Goal: Information Seeking & Learning: Learn about a topic

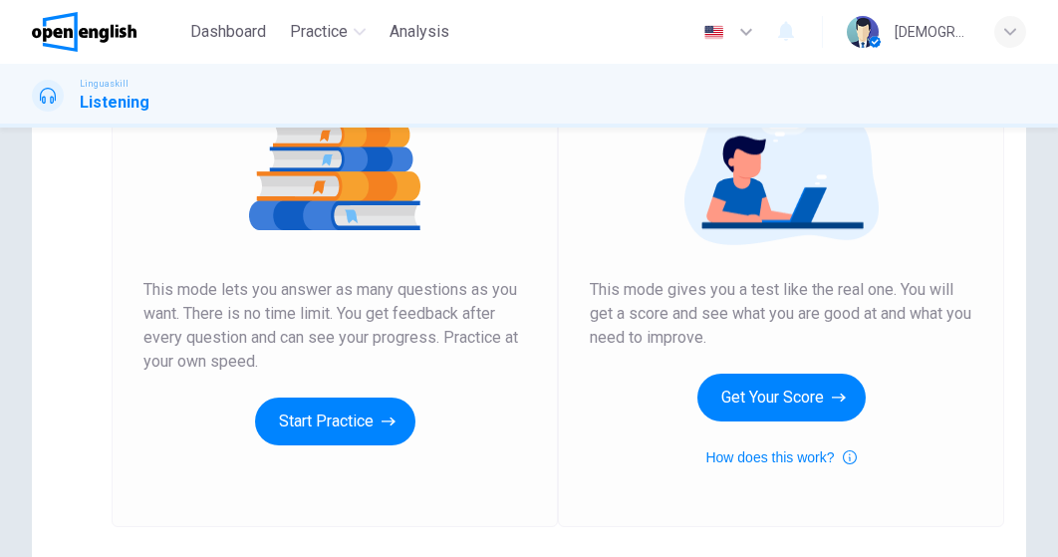
scroll to position [255, 0]
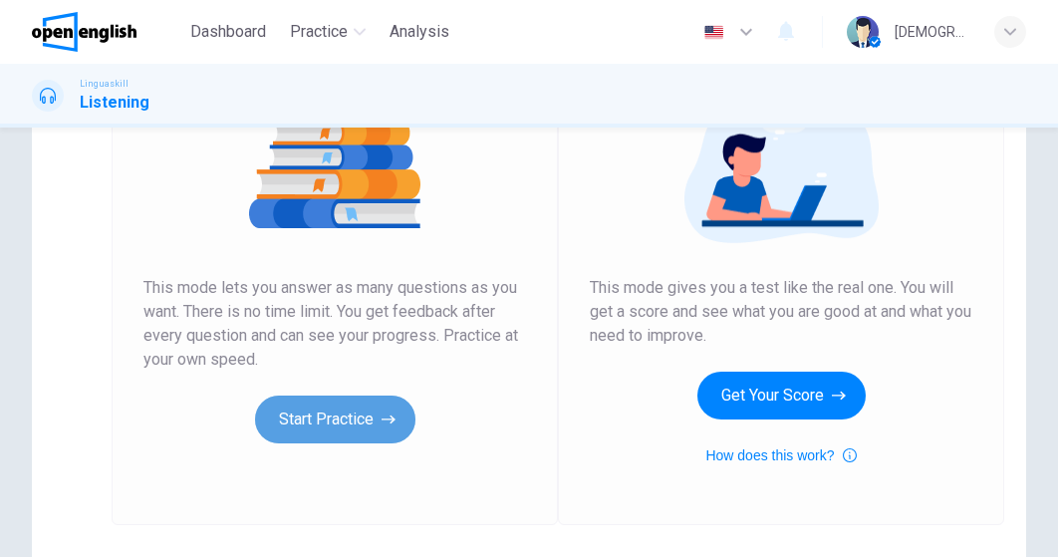
click at [339, 428] on button "Start Practice" at bounding box center [335, 420] width 160 height 48
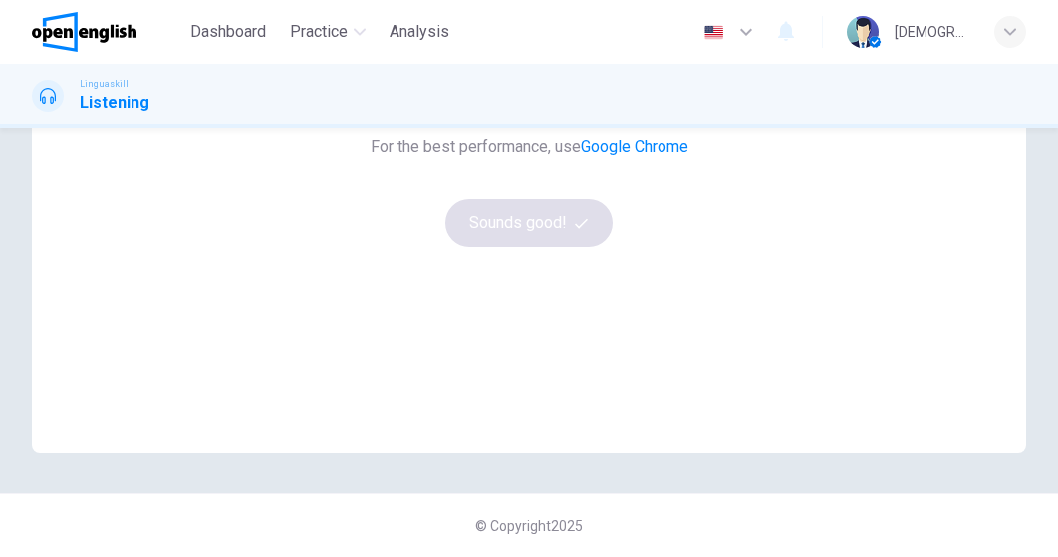
scroll to position [0, 0]
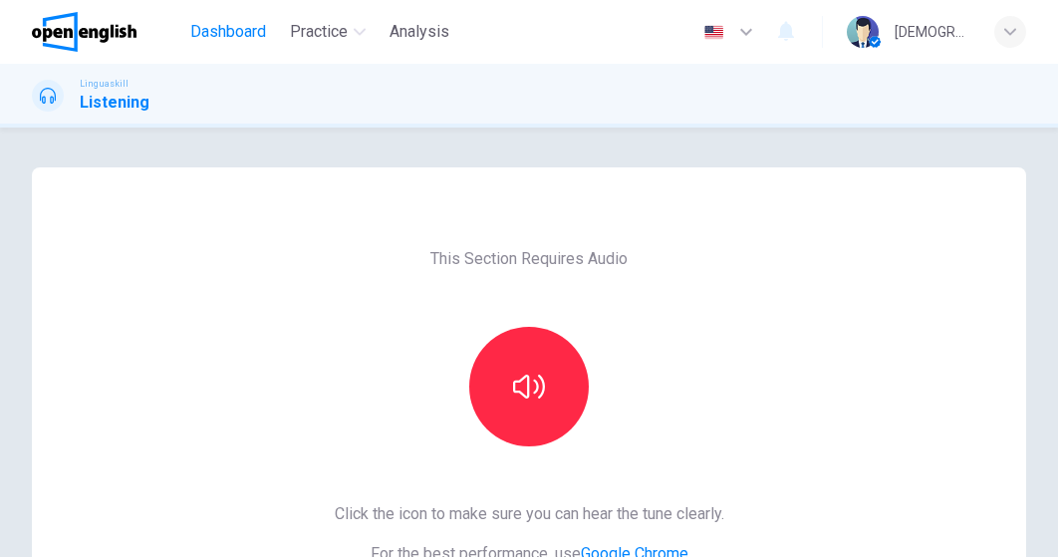
click at [234, 27] on span "Dashboard" at bounding box center [228, 32] width 76 height 24
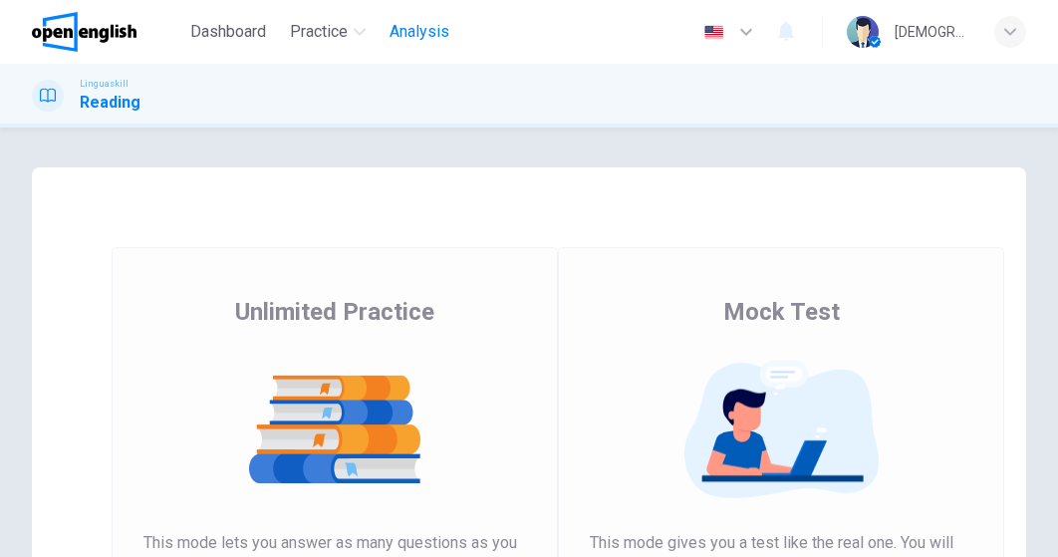
click at [421, 23] on span "Analysis" at bounding box center [420, 32] width 60 height 24
